Goal: Information Seeking & Learning: Learn about a topic

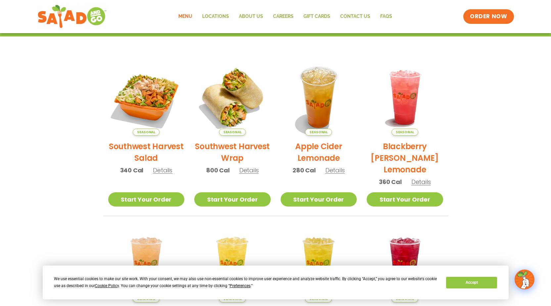
scroll to position [132, 0]
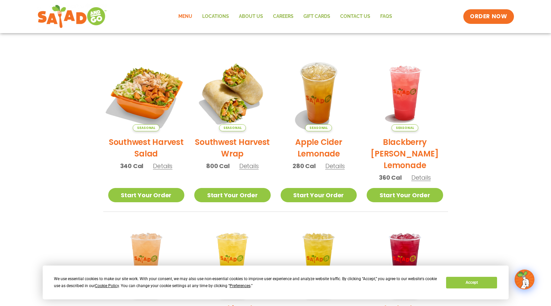
click at [132, 87] on img at bounding box center [146, 93] width 90 height 90
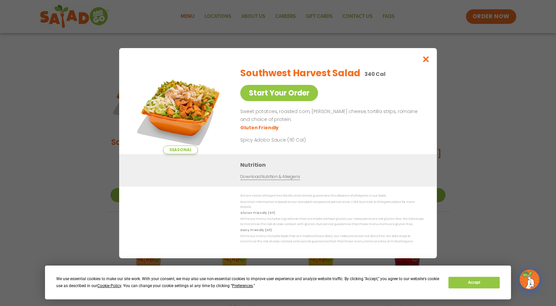
click at [253, 38] on div "Seasonal Start Your Order Southwest Harvest Salad 340 Cal Start Your Order Swee…" at bounding box center [278, 153] width 556 height 306
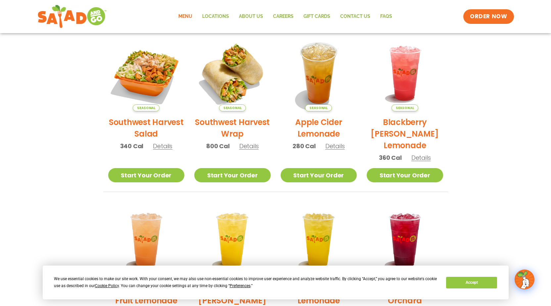
scroll to position [0, 0]
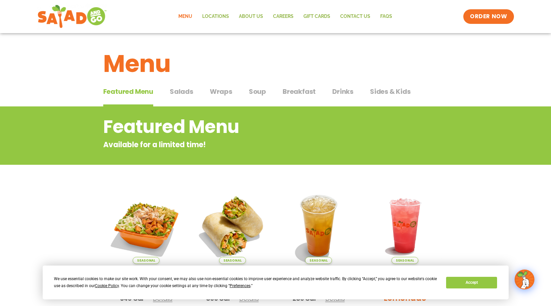
click at [186, 94] on span "Salads" at bounding box center [182, 91] width 24 height 10
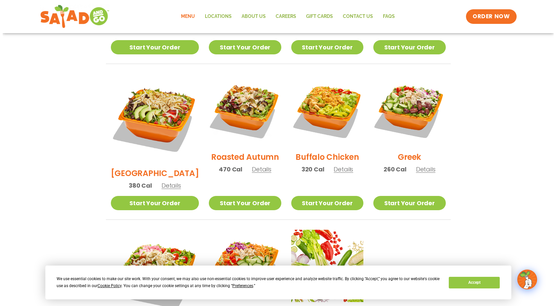
scroll to position [397, 0]
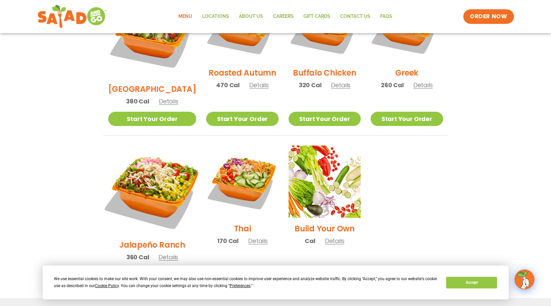
click at [147, 150] on img at bounding box center [152, 190] width 104 height 104
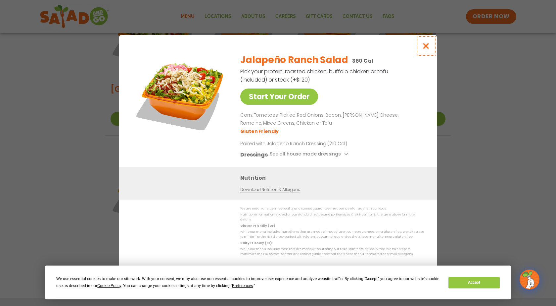
click at [426, 46] on icon "Close modal" at bounding box center [426, 45] width 8 height 7
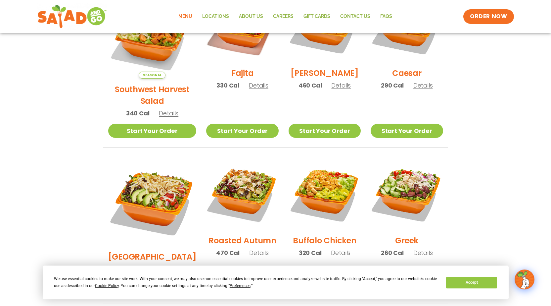
scroll to position [214, 0]
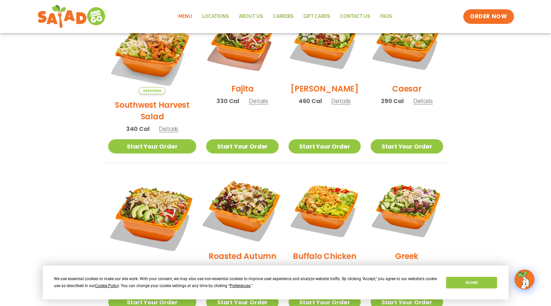
click at [234, 180] on img at bounding box center [242, 209] width 85 height 85
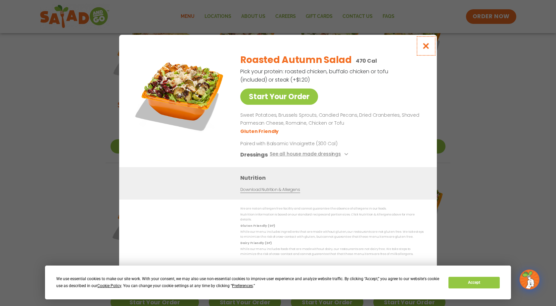
click at [425, 48] on icon "Close modal" at bounding box center [426, 45] width 8 height 7
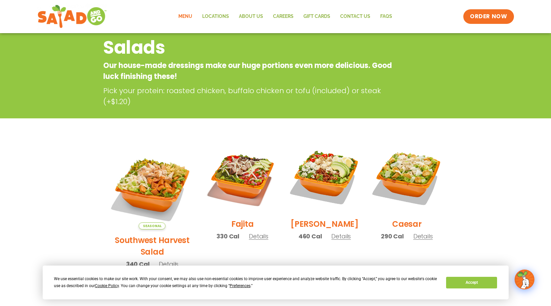
scroll to position [0, 0]
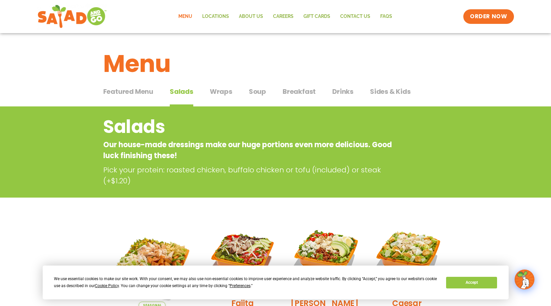
click at [335, 93] on span "Drinks" at bounding box center [343, 91] width 21 height 10
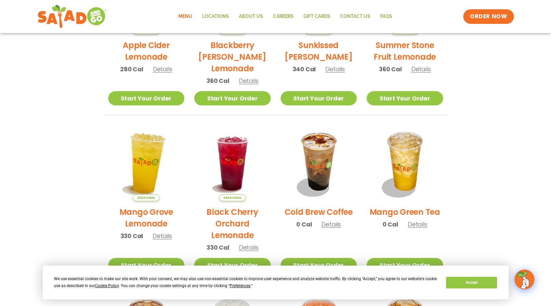
scroll to position [232, 0]
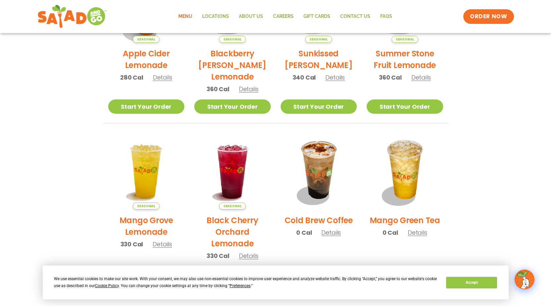
click at [243, 234] on h2 "Black Cherry Orchard Lemonade" at bounding box center [232, 231] width 77 height 35
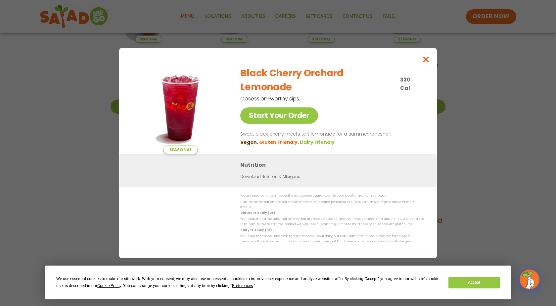
click at [438, 57] on div "Seasonal Start Your Order Black Cherry Orchard Lemonade 330 Cal Obsession-worth…" at bounding box center [278, 153] width 556 height 306
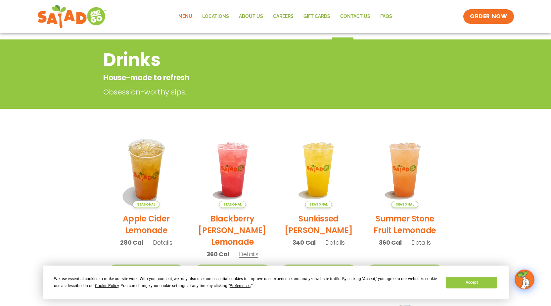
scroll to position [0, 0]
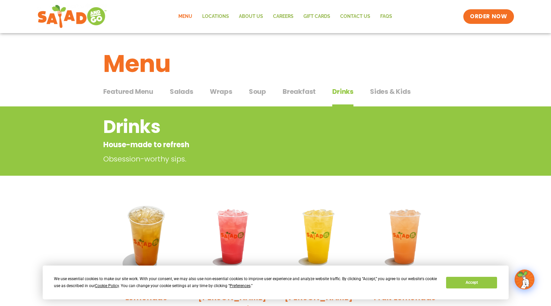
click at [218, 91] on span "Wraps" at bounding box center [221, 91] width 23 height 10
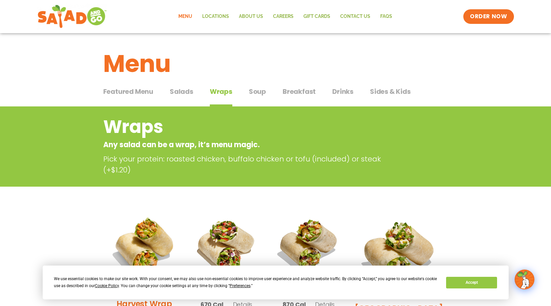
click at [140, 91] on span "Featured Menu" at bounding box center [128, 91] width 50 height 10
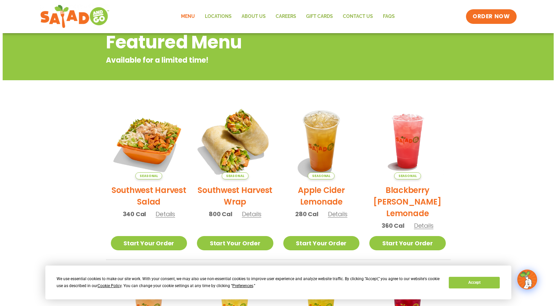
scroll to position [99, 0]
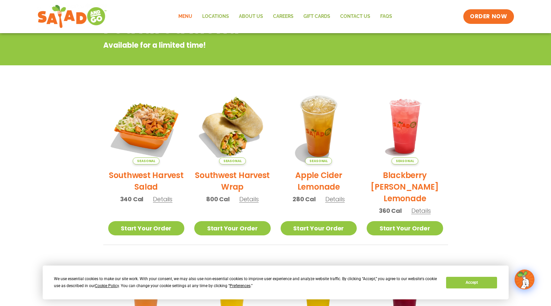
click at [390, 188] on h2 "Blackberry [PERSON_NAME] Lemonade" at bounding box center [405, 186] width 77 height 35
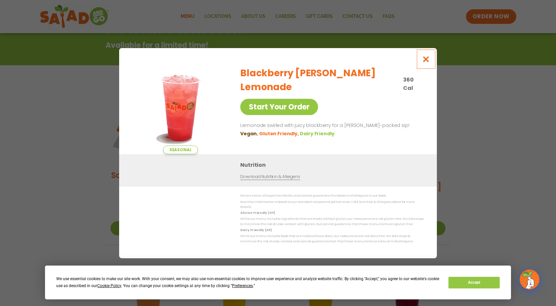
click at [428, 61] on icon "Close modal" at bounding box center [426, 59] width 8 height 7
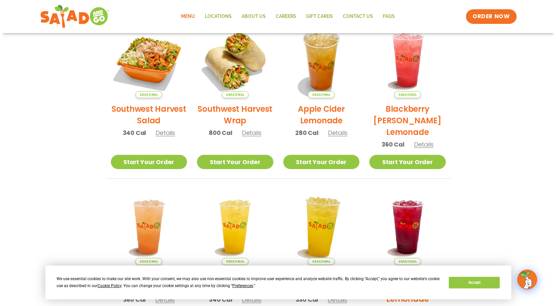
scroll to position [272, 0]
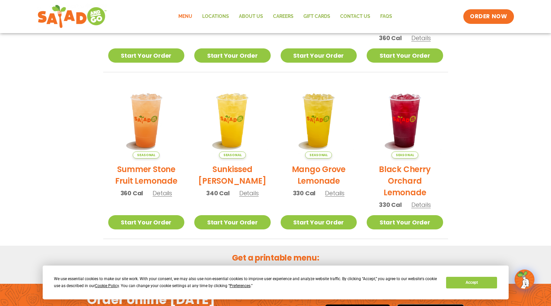
click at [244, 176] on h2 "Sunkissed [PERSON_NAME]" at bounding box center [232, 174] width 77 height 23
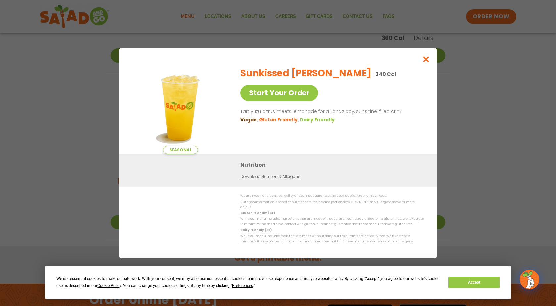
click at [475, 111] on div "Seasonal Start Your Order Sunkissed [PERSON_NAME] 340 Cal Start Your Order Tart…" at bounding box center [278, 153] width 556 height 306
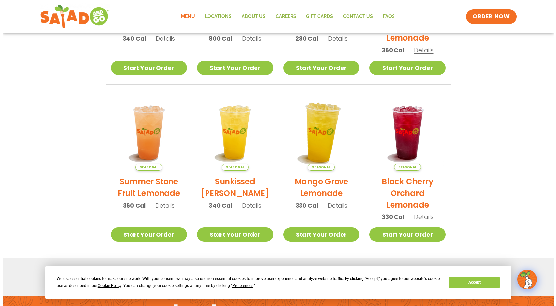
scroll to position [271, 0]
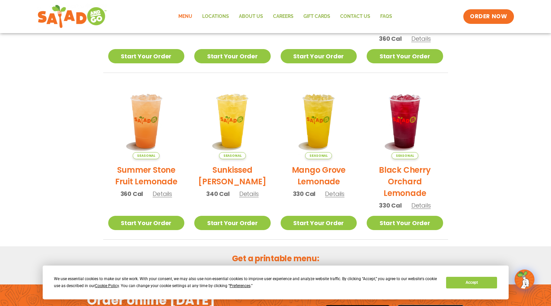
click at [127, 169] on h2 "Summer Stone Fruit Lemonade" at bounding box center [146, 175] width 77 height 23
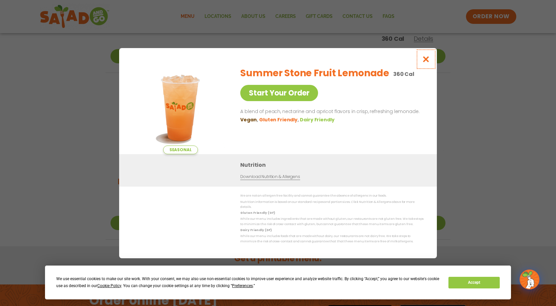
click at [428, 61] on icon "Close modal" at bounding box center [426, 59] width 8 height 7
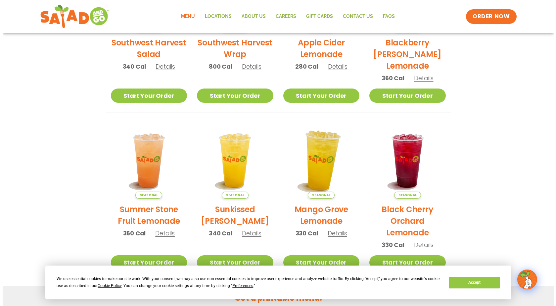
scroll to position [304, 0]
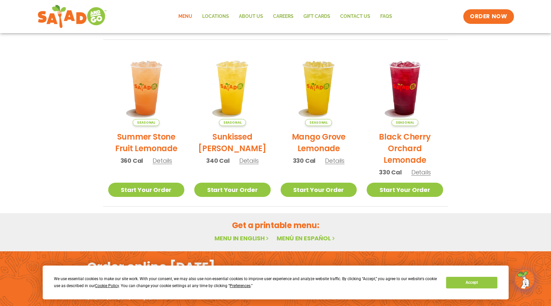
click at [344, 140] on h2 "Mango Grove Lemonade" at bounding box center [319, 142] width 77 height 23
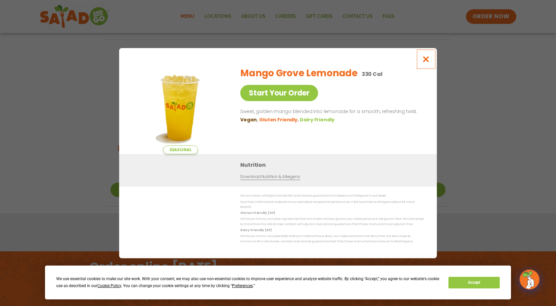
click at [424, 60] on icon "Close modal" at bounding box center [426, 59] width 8 height 7
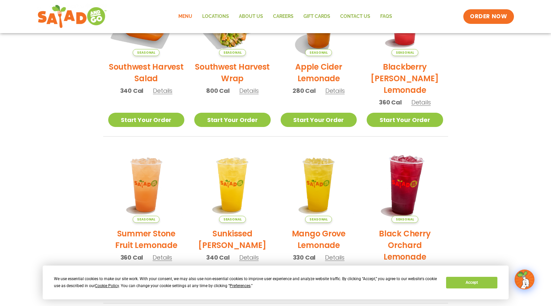
scroll to position [205, 0]
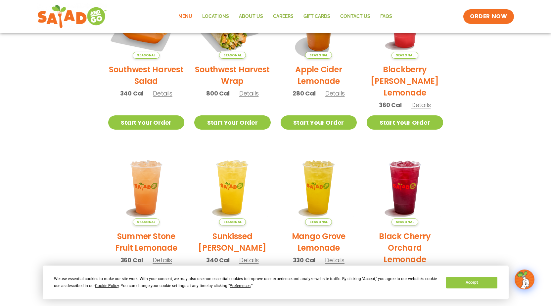
click at [400, 244] on h2 "Black Cherry Orchard Lemonade" at bounding box center [405, 247] width 77 height 35
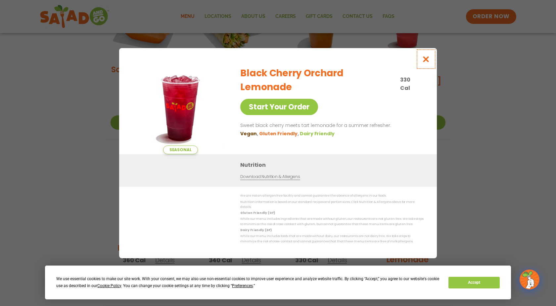
click at [428, 63] on icon "Close modal" at bounding box center [426, 59] width 8 height 7
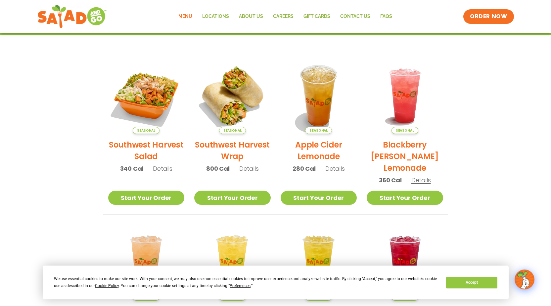
scroll to position [106, 0]
